Goal: Information Seeking & Learning: Learn about a topic

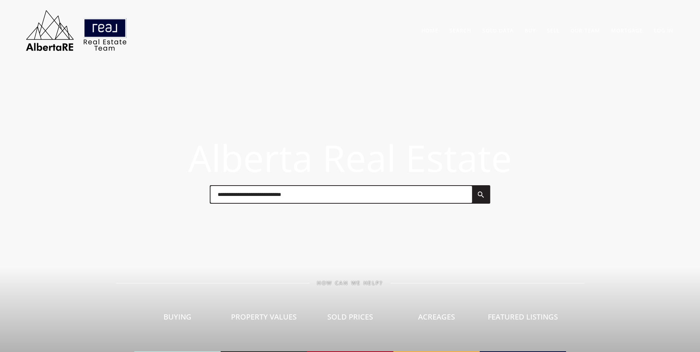
click at [327, 194] on input "text" at bounding box center [340, 194] width 261 height 17
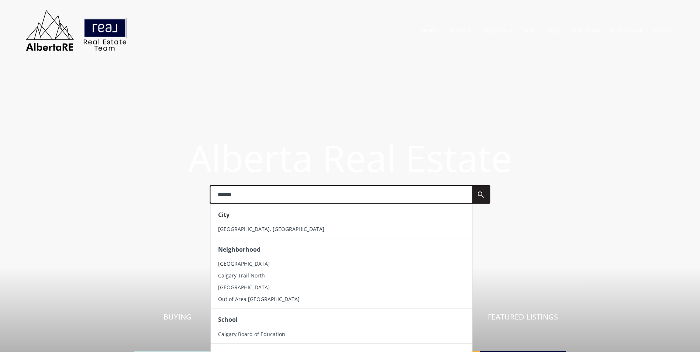
type input "*******"
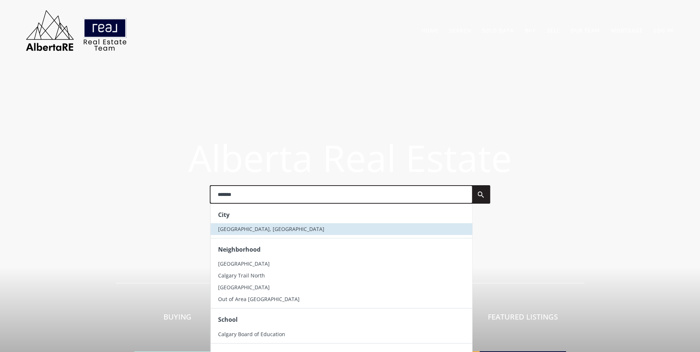
click at [263, 225] on li "[GEOGRAPHIC_DATA], [GEOGRAPHIC_DATA]" at bounding box center [340, 229] width 261 height 12
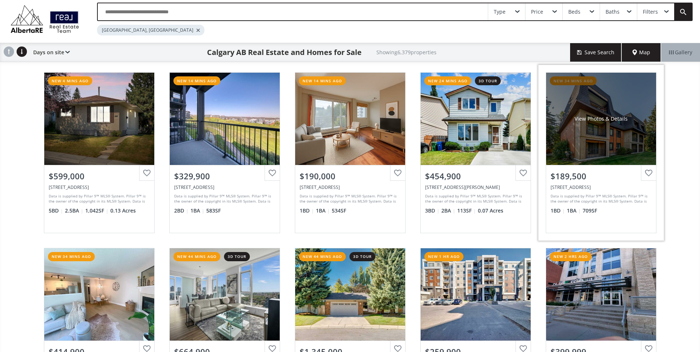
scroll to position [74, 0]
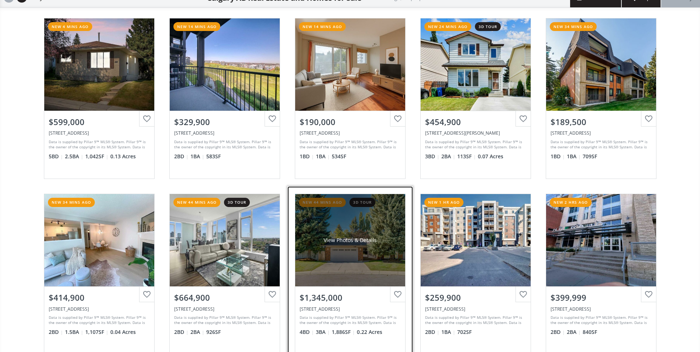
click at [376, 227] on div "View Photos & Details" at bounding box center [350, 240] width 110 height 92
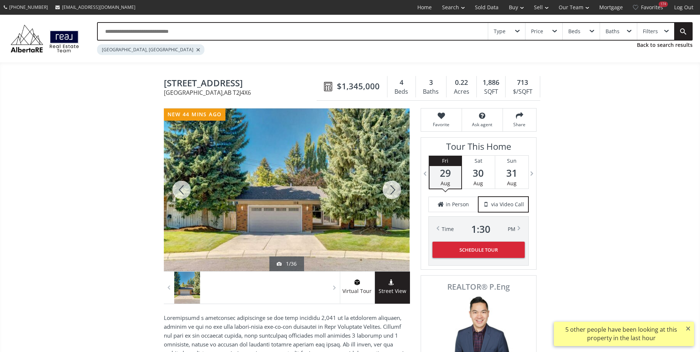
click at [400, 187] on div at bounding box center [391, 189] width 35 height 163
click at [398, 188] on div at bounding box center [391, 189] width 35 height 163
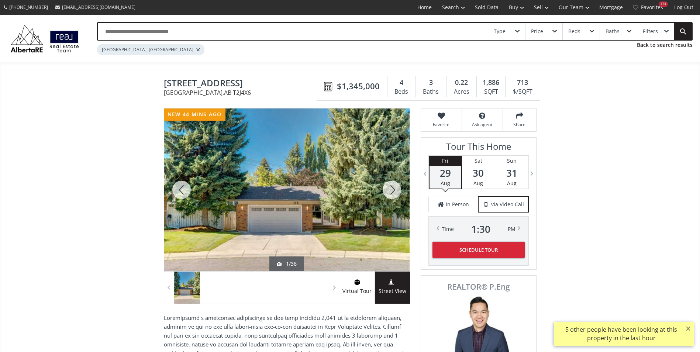
click at [396, 188] on div at bounding box center [391, 189] width 35 height 163
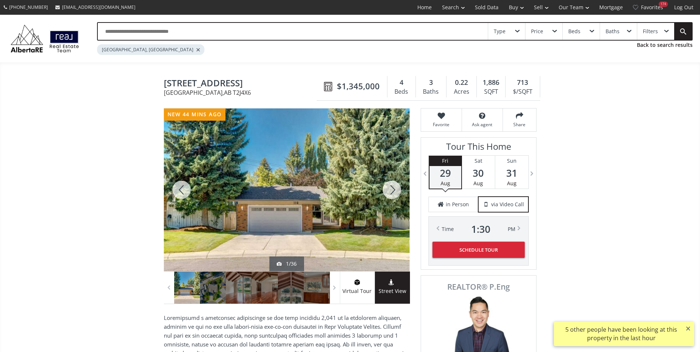
click at [396, 188] on div at bounding box center [391, 189] width 35 height 163
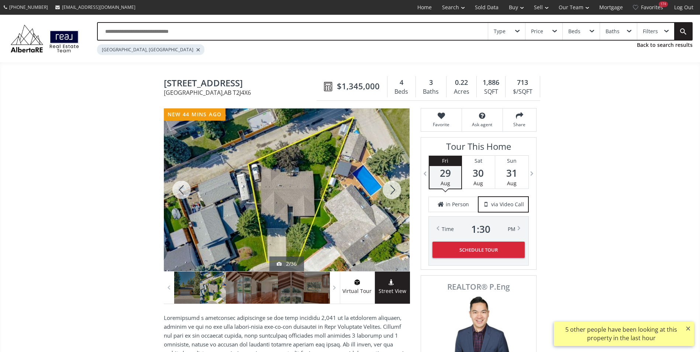
click at [396, 188] on div at bounding box center [391, 189] width 35 height 163
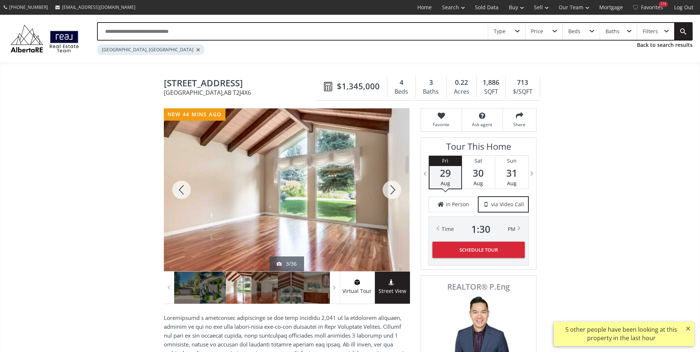
click at [177, 194] on div at bounding box center [181, 189] width 35 height 163
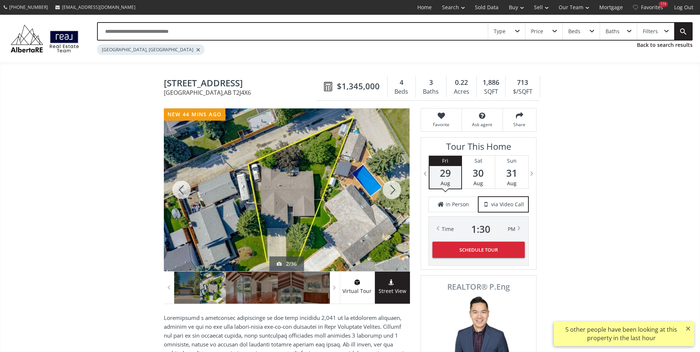
click at [385, 190] on div at bounding box center [391, 189] width 35 height 163
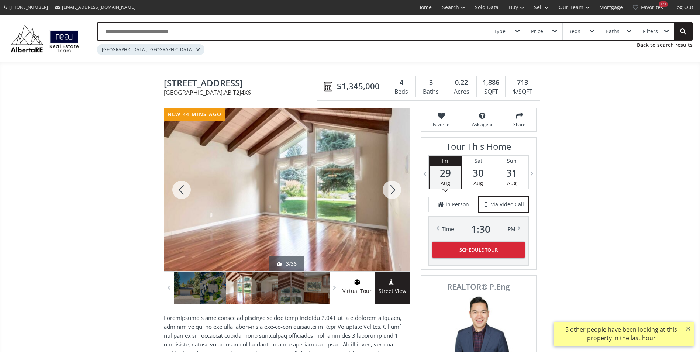
click at [385, 190] on div at bounding box center [391, 189] width 35 height 163
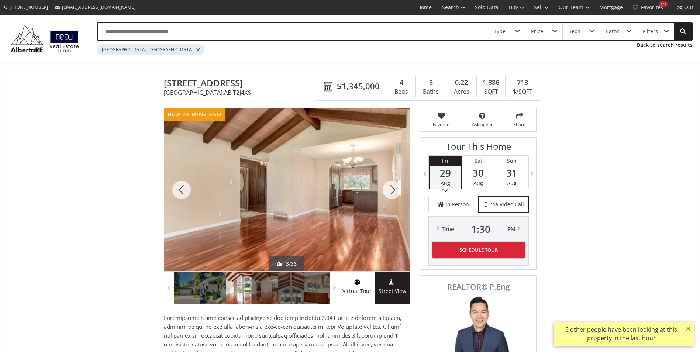
click at [385, 190] on div at bounding box center [391, 189] width 35 height 163
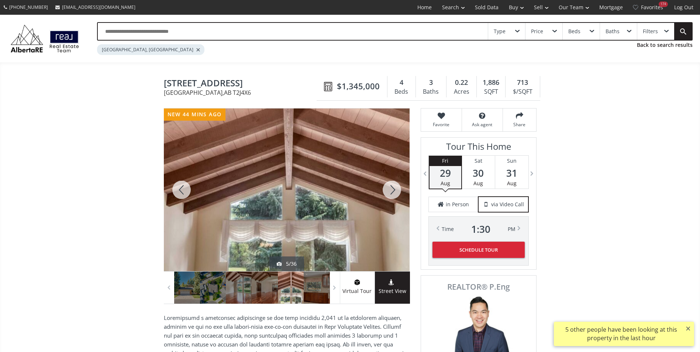
click at [385, 190] on div at bounding box center [391, 189] width 35 height 163
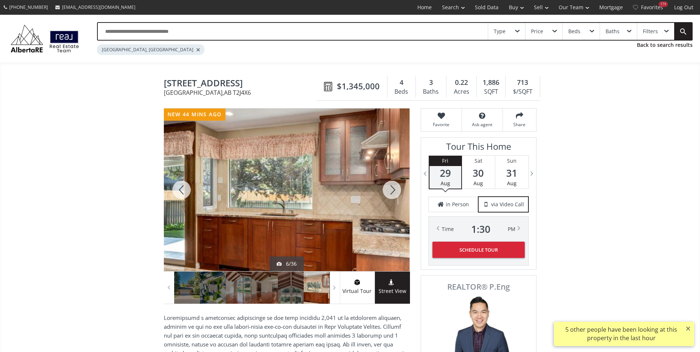
click at [385, 190] on div at bounding box center [391, 189] width 35 height 163
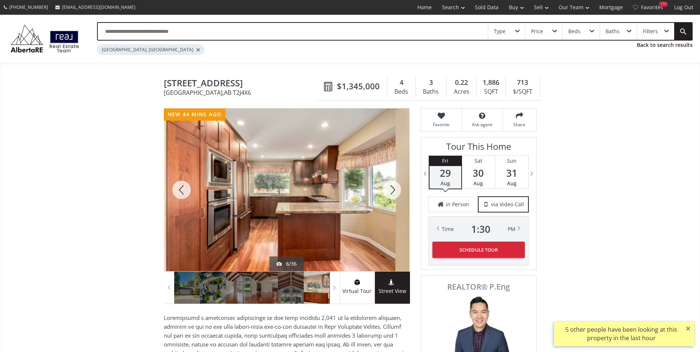
click at [385, 190] on div at bounding box center [391, 189] width 35 height 163
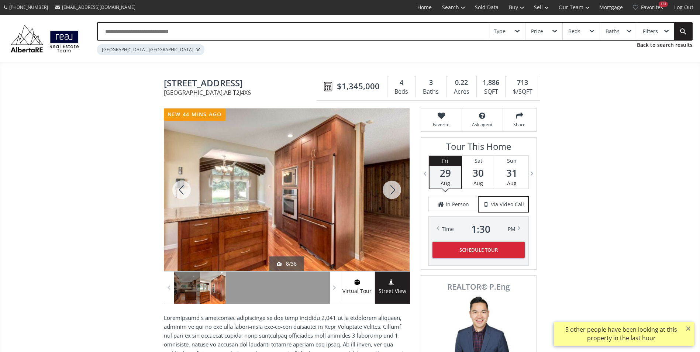
click at [385, 190] on div at bounding box center [391, 189] width 35 height 163
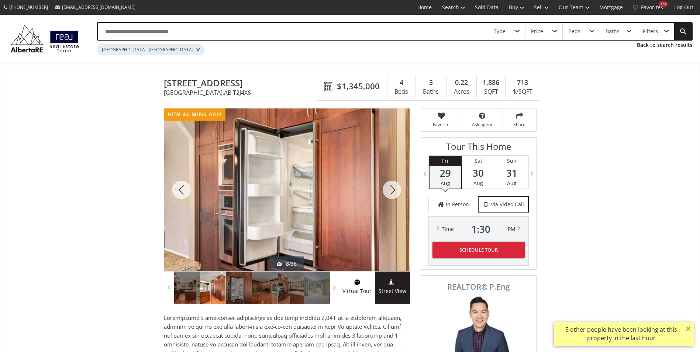
click at [385, 190] on div at bounding box center [391, 189] width 35 height 163
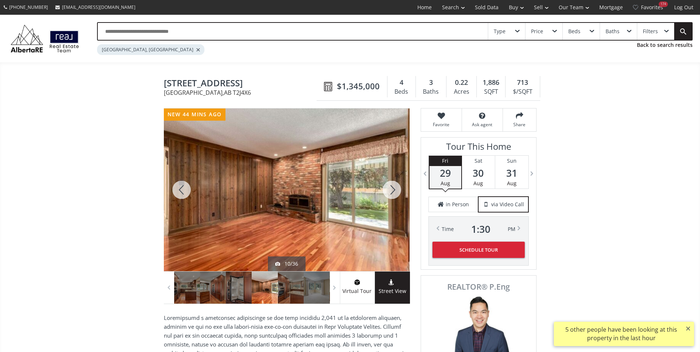
click at [385, 190] on div at bounding box center [391, 189] width 35 height 163
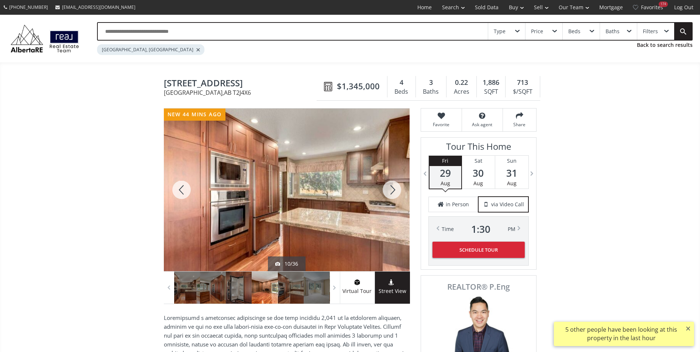
click at [385, 190] on div at bounding box center [391, 189] width 35 height 163
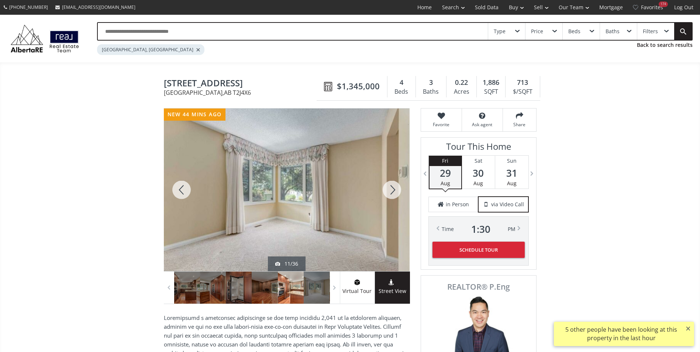
click at [385, 190] on div at bounding box center [391, 189] width 35 height 163
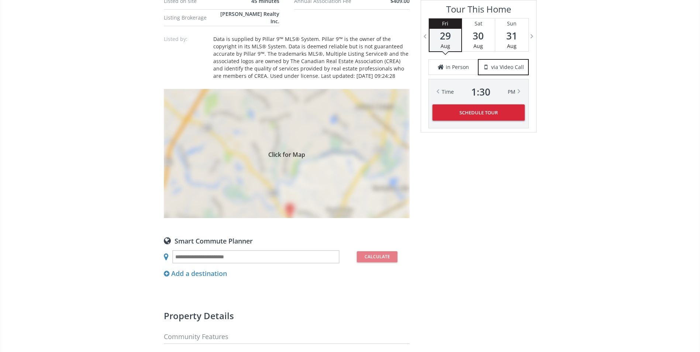
scroll to position [738, 0]
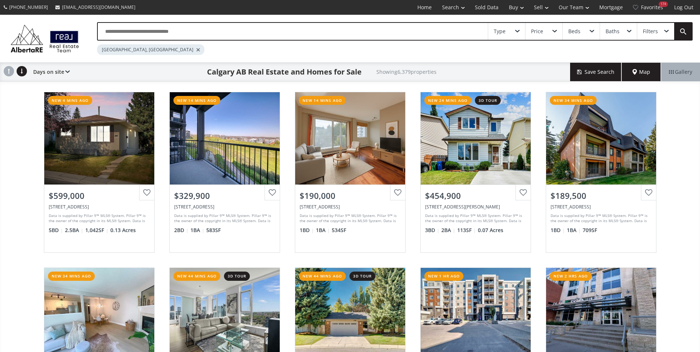
click at [115, 27] on input "text" at bounding box center [293, 31] width 390 height 17
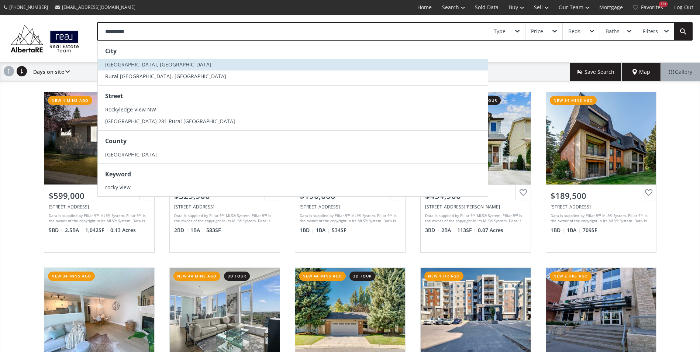
type input "**********"
click at [134, 68] on li "[GEOGRAPHIC_DATA], [GEOGRAPHIC_DATA]" at bounding box center [293, 65] width 390 height 12
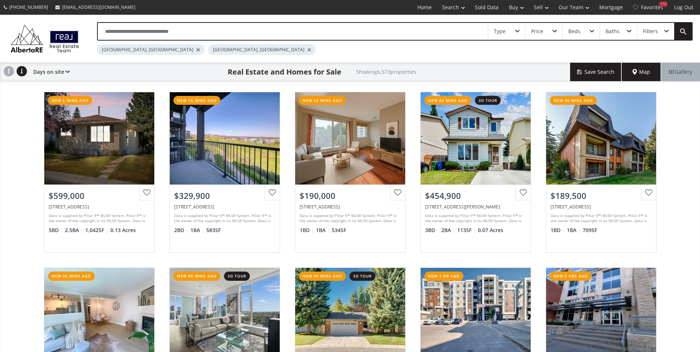
click at [196, 50] on div at bounding box center [198, 49] width 4 height 3
